Goal: Browse casually: Explore the website without a specific task or goal

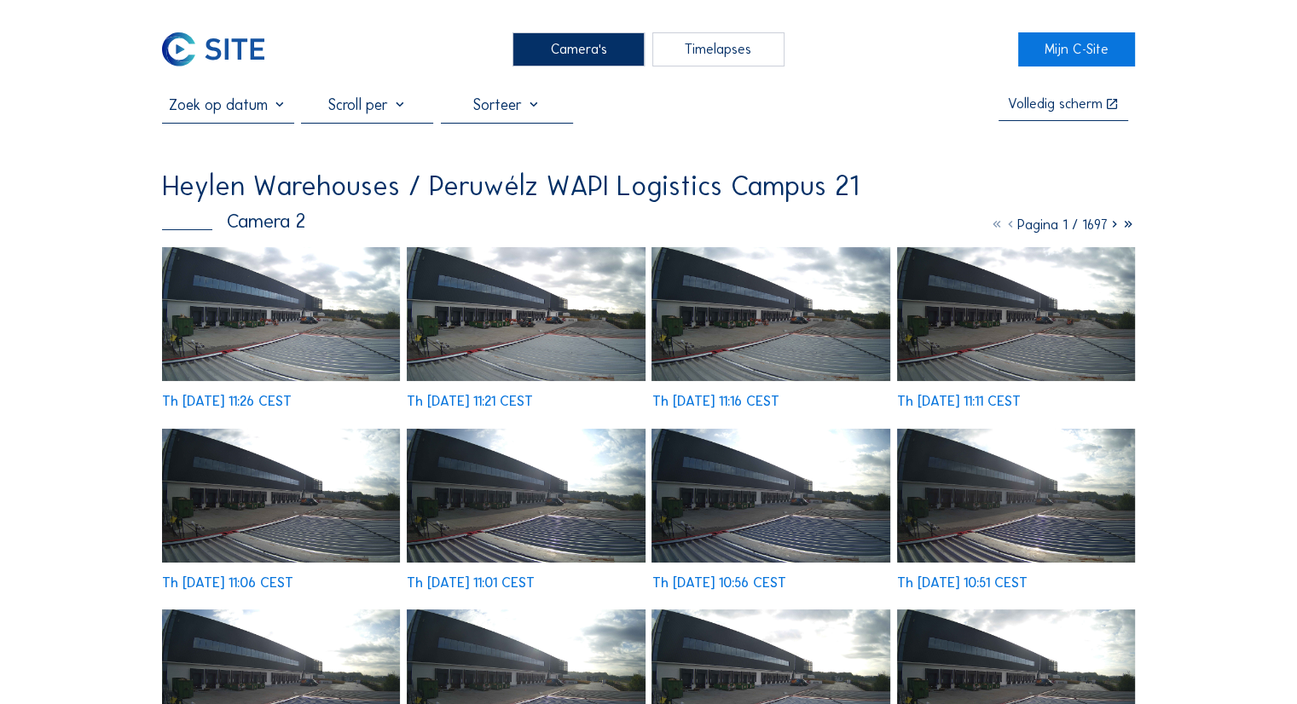
click at [225, 353] on img at bounding box center [281, 314] width 238 height 134
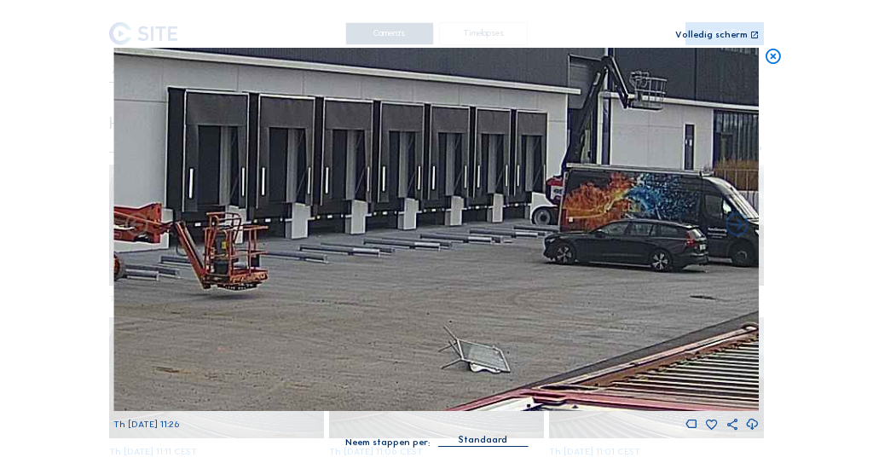
drag, startPoint x: 419, startPoint y: 237, endPoint x: 577, endPoint y: 196, distance: 163.8
click at [577, 196] on img at bounding box center [435, 229] width 645 height 363
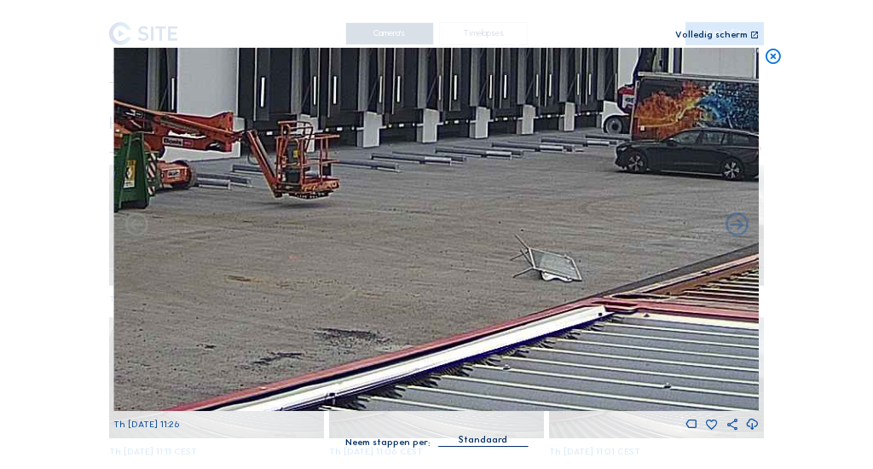
drag, startPoint x: 477, startPoint y: 226, endPoint x: 592, endPoint y: 143, distance: 141.7
click at [638, 129] on img at bounding box center [435, 229] width 645 height 363
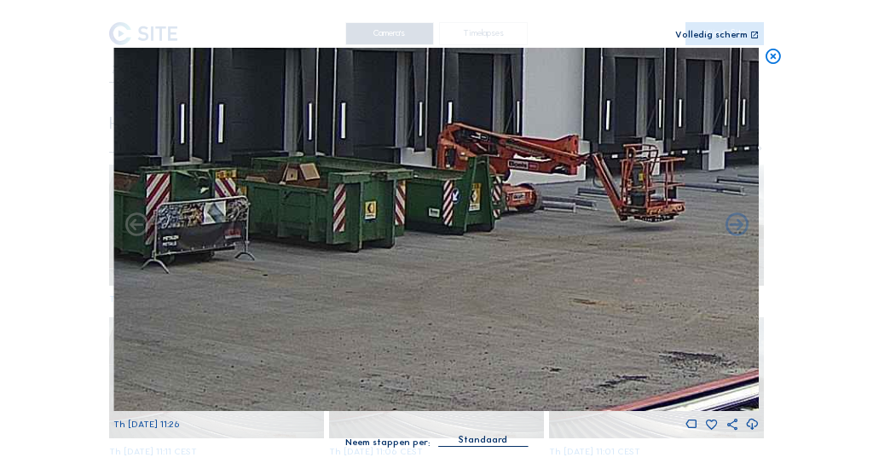
drag, startPoint x: 401, startPoint y: 188, endPoint x: 654, endPoint y: 213, distance: 254.5
click at [654, 213] on img at bounding box center [435, 229] width 645 height 363
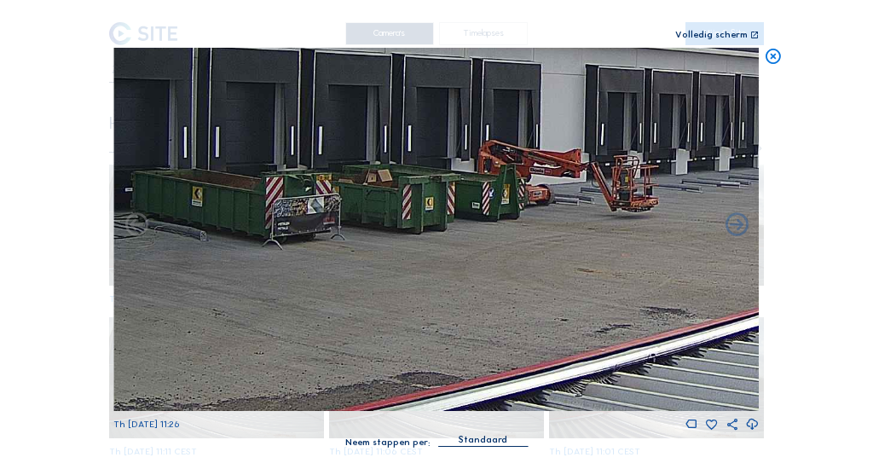
drag, startPoint x: 419, startPoint y: 220, endPoint x: 737, endPoint y: 107, distance: 338.1
click at [737, 107] on img at bounding box center [435, 229] width 645 height 363
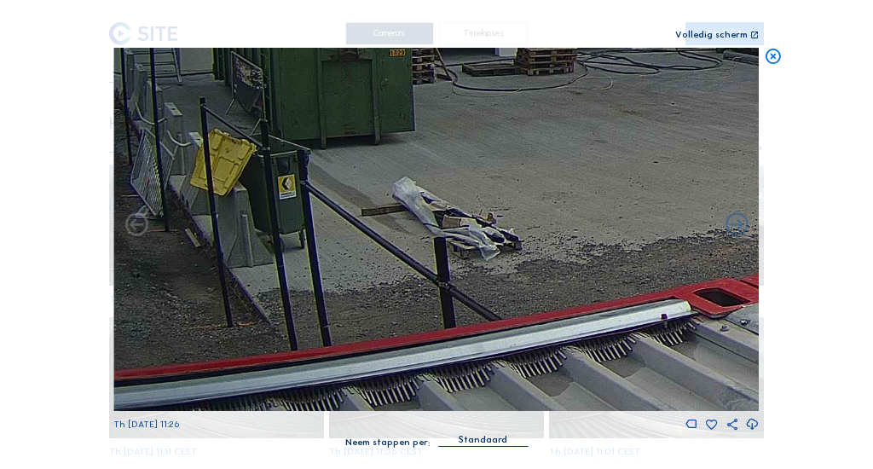
drag, startPoint x: 496, startPoint y: 141, endPoint x: 771, endPoint y: 79, distance: 282.1
click at [771, 79] on div "Scroll om door de tijd te reizen | Druk op de 'Alt'-knop + scroll om te Zoomen …" at bounding box center [436, 234] width 873 height 469
drag, startPoint x: 425, startPoint y: 165, endPoint x: 651, endPoint y: 165, distance: 225.9
click at [651, 165] on img at bounding box center [435, 229] width 645 height 363
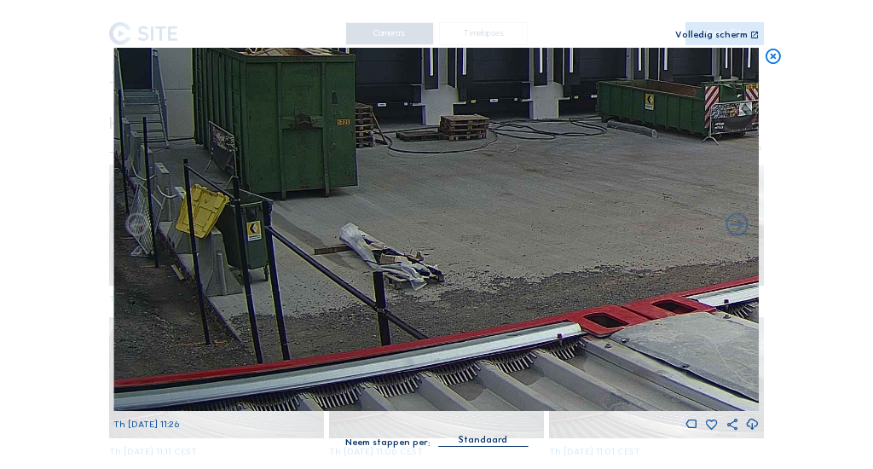
drag, startPoint x: 327, startPoint y: 165, endPoint x: 526, endPoint y: 212, distance: 204.1
click at [526, 212] on img at bounding box center [435, 229] width 645 height 363
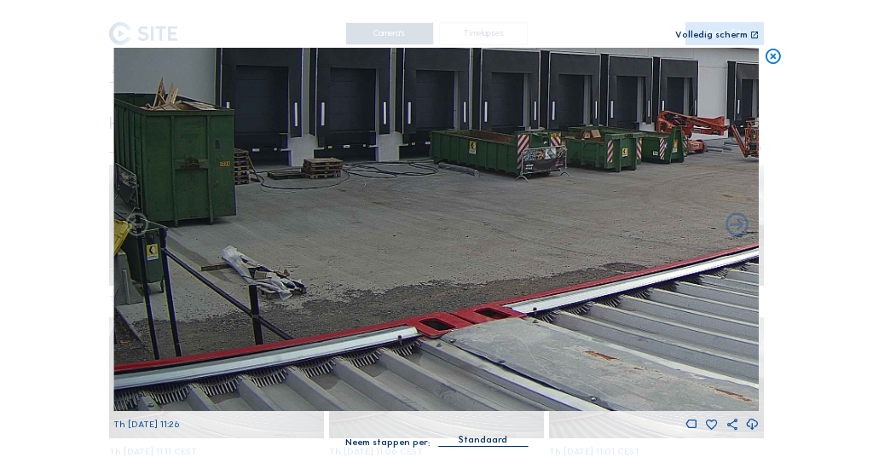
drag, startPoint x: 409, startPoint y: 159, endPoint x: 141, endPoint y: 235, distance: 279.3
click at [141, 235] on div "Th 09 Oct 2025 11:26" at bounding box center [435, 240] width 645 height 384
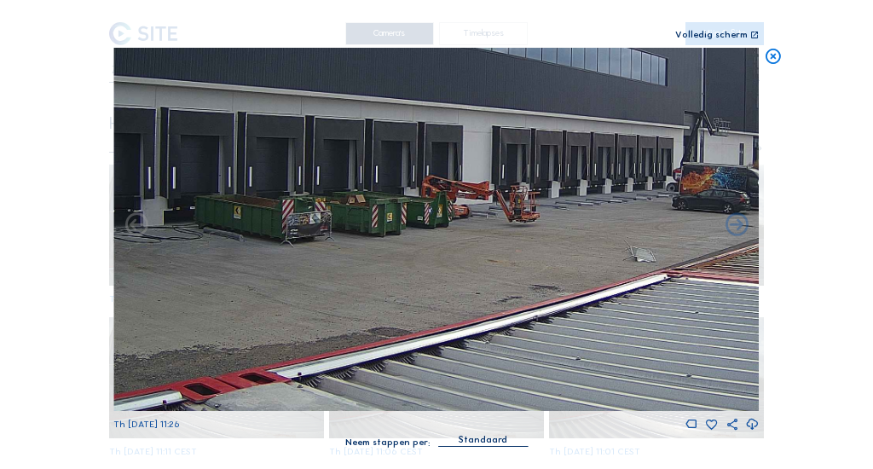
click at [337, 216] on img at bounding box center [435, 229] width 645 height 363
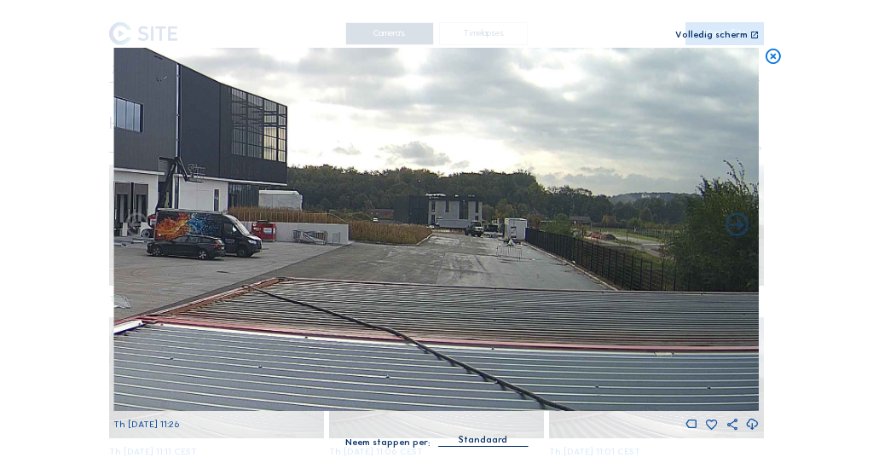
drag, startPoint x: 358, startPoint y: 211, endPoint x: 494, endPoint y: 238, distance: 139.1
click at [303, 208] on img at bounding box center [435, 229] width 645 height 363
